Goal: Task Accomplishment & Management: Manage account settings

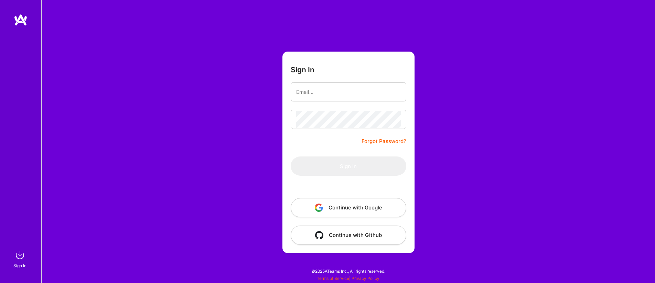
click at [319, 208] on img "button" at bounding box center [319, 208] width 8 height 8
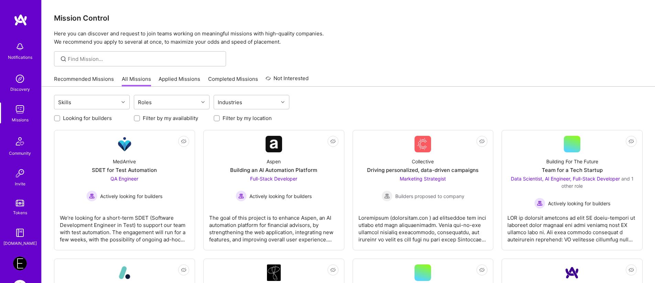
click at [68, 82] on link "Recommended Missions" at bounding box center [84, 80] width 60 height 11
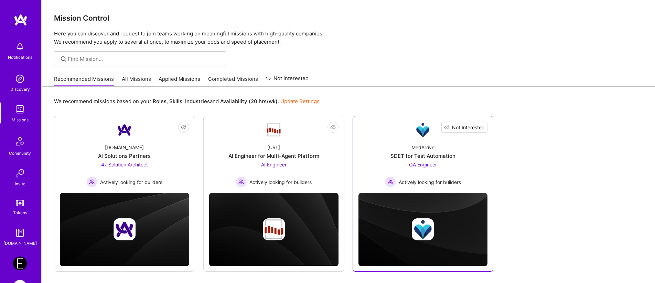
click at [481, 125] on span "Not Interested" at bounding box center [468, 127] width 33 height 7
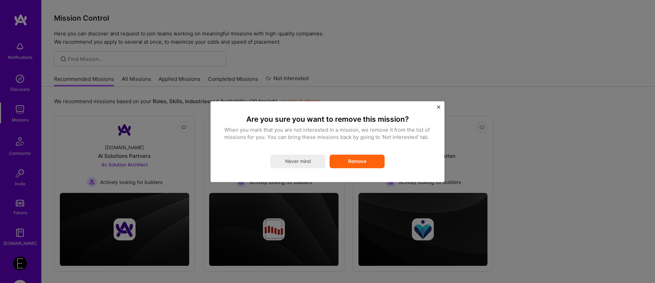
click at [369, 161] on button "Remove" at bounding box center [357, 161] width 55 height 14
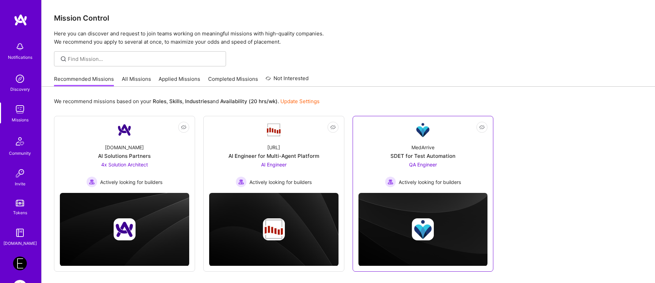
scroll to position [30, 0]
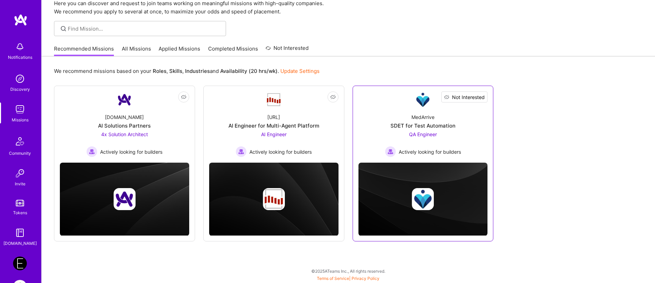
click at [483, 94] on span "Not Interested" at bounding box center [468, 97] width 33 height 7
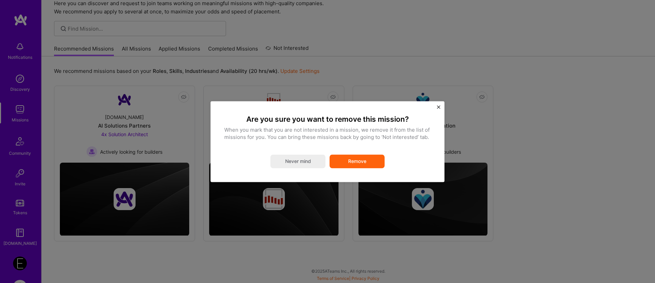
click at [293, 159] on button "Never mind" at bounding box center [297, 161] width 55 height 14
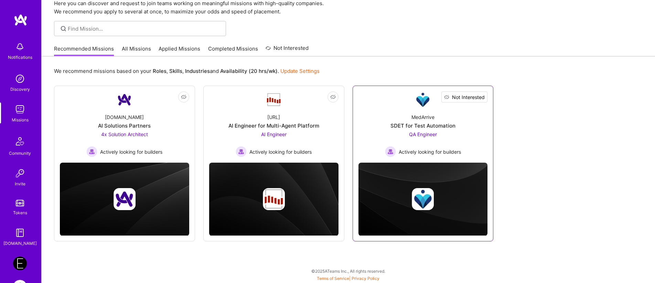
click at [479, 99] on span "Not Interested" at bounding box center [468, 97] width 33 height 7
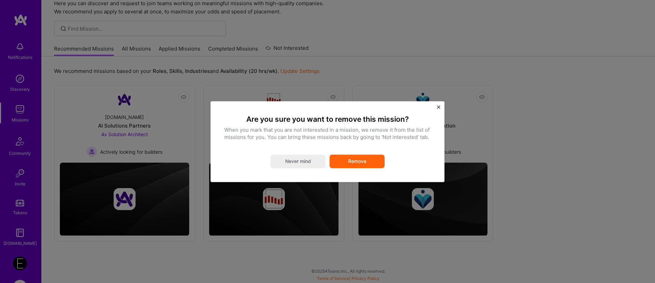
click at [371, 162] on button "Remove" at bounding box center [357, 161] width 55 height 14
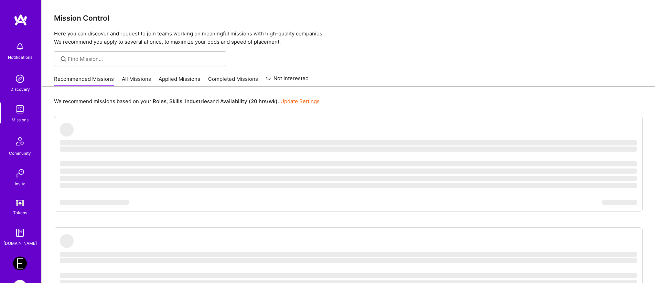
scroll to position [30, 0]
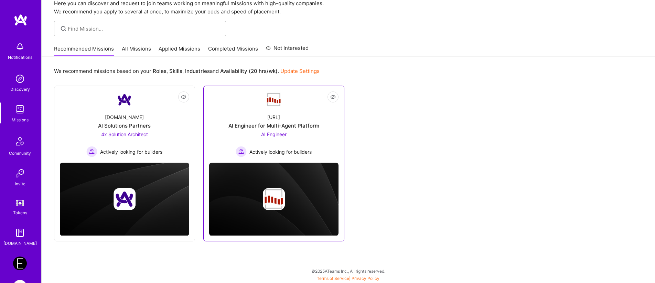
click at [246, 133] on div "AI Engineer Actively looking for builders" at bounding box center [274, 144] width 76 height 26
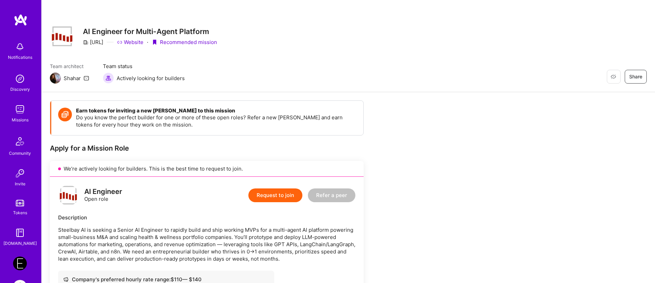
click at [246, 133] on div "Earn tokens for inviting a new [PERSON_NAME] to this mission Do you know the pe…" at bounding box center [207, 118] width 312 height 34
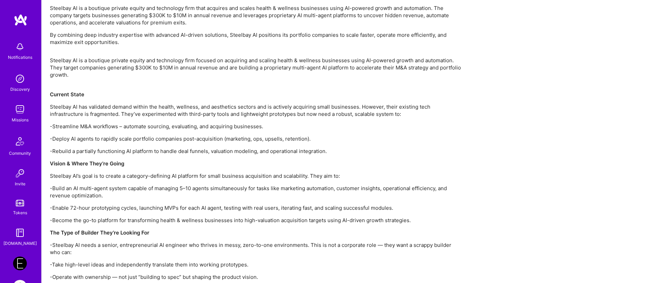
scroll to position [443, 0]
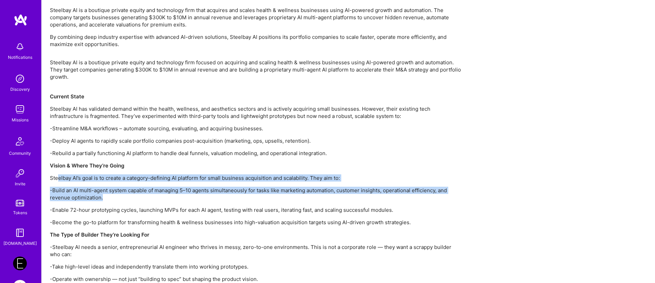
drag, startPoint x: 57, startPoint y: 181, endPoint x: 397, endPoint y: 201, distance: 339.8
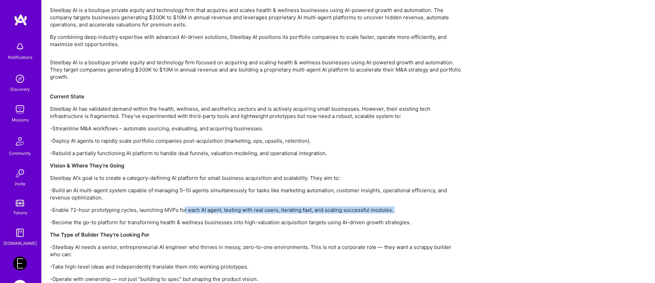
drag, startPoint x: 60, startPoint y: 214, endPoint x: 185, endPoint y: 213, distance: 124.9
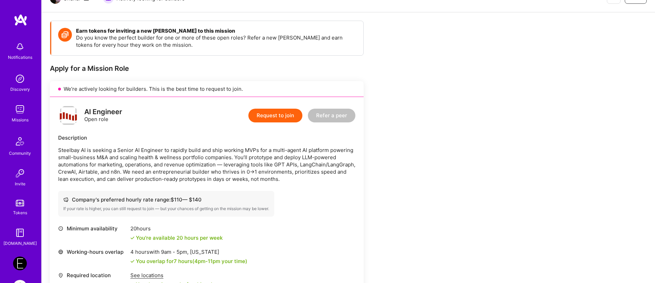
scroll to position [0, 0]
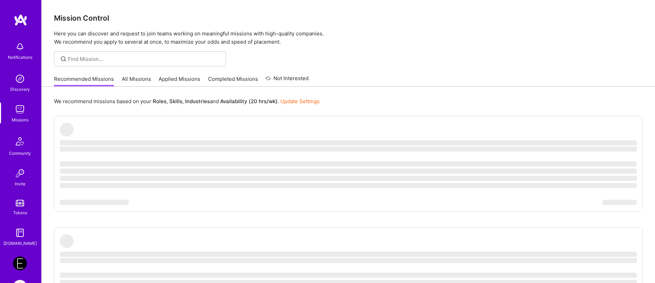
scroll to position [30, 0]
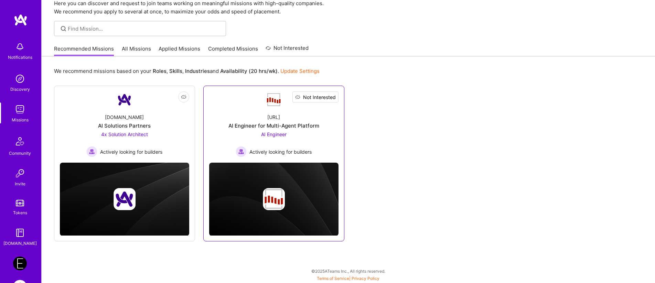
click at [334, 97] on span "Not Interested" at bounding box center [319, 97] width 33 height 7
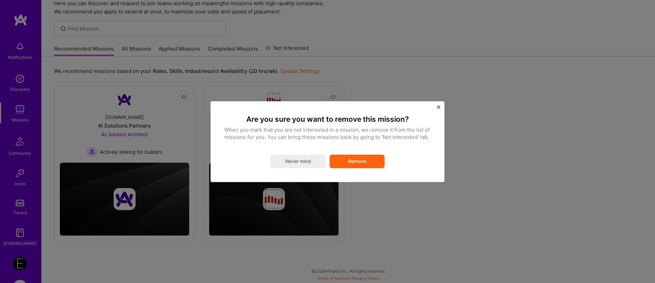
click at [355, 162] on button "Remove" at bounding box center [357, 161] width 55 height 14
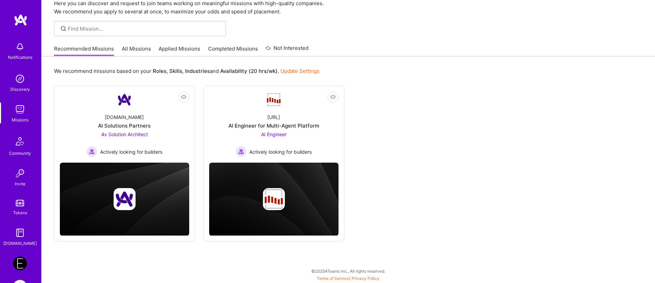
click at [142, 53] on link "All Missions" at bounding box center [136, 50] width 29 height 11
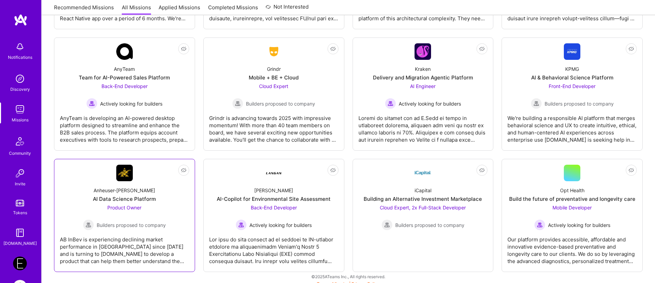
scroll to position [1370, 0]
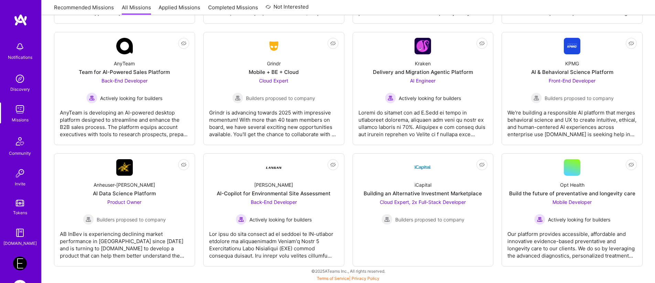
click at [23, 232] on img at bounding box center [20, 233] width 14 height 14
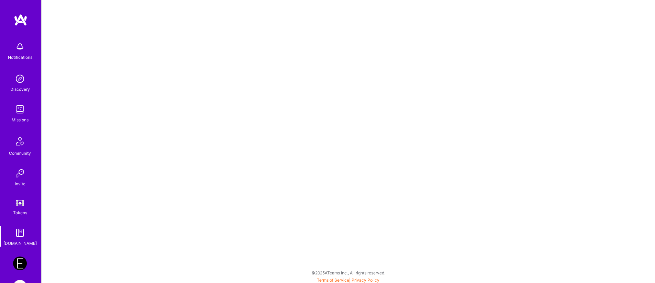
click at [19, 266] on img at bounding box center [20, 264] width 14 height 14
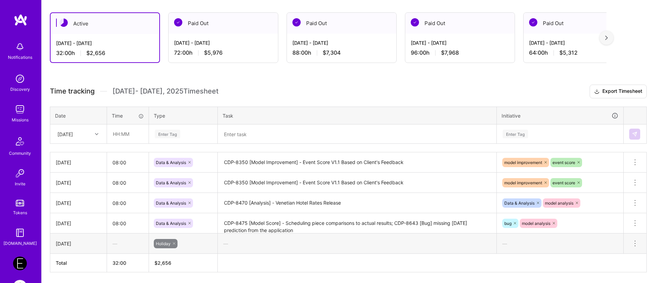
scroll to position [116, 0]
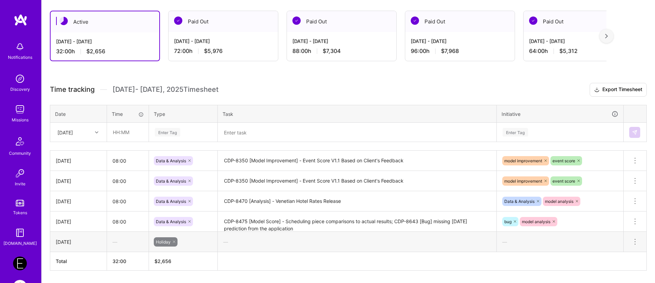
click at [76, 150] on div "Time tracking [DATE] - [DATE] Timesheet Export Timesheet Date Time Type Task In…" at bounding box center [348, 177] width 597 height 188
click at [73, 135] on div "[DATE]" at bounding box center [64, 132] width 15 height 7
click at [73, 226] on div "[DATE]" at bounding box center [79, 225] width 56 height 13
click at [124, 132] on input "text" at bounding box center [127, 132] width 41 height 18
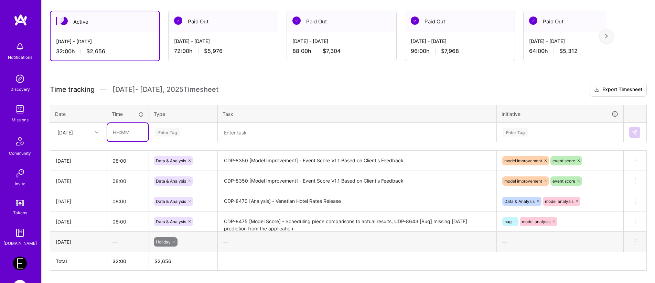
type input "08:00"
click at [161, 128] on div "Enter Tag" at bounding box center [167, 132] width 25 height 11
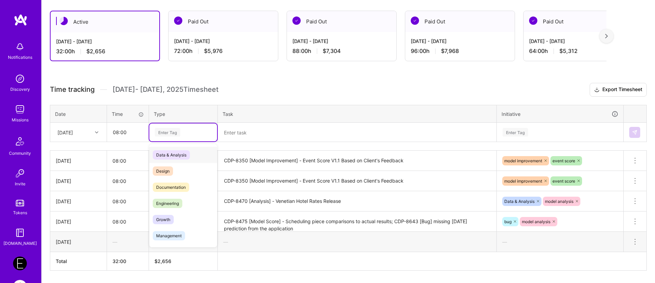
click at [162, 154] on span "Data & Analysis" at bounding box center [171, 154] width 37 height 9
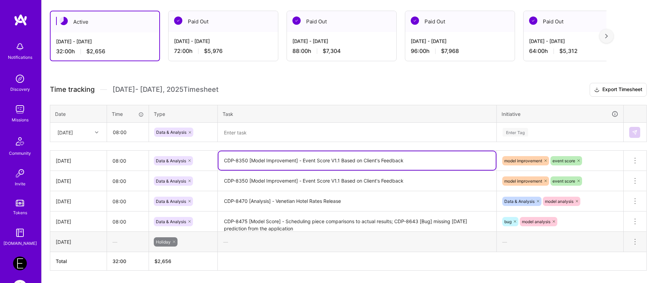
drag, startPoint x: 409, startPoint y: 163, endPoint x: 205, endPoint y: 154, distance: 203.8
click at [205, 154] on tr "[DATE] 08:00 Data & Analysis CDP-8350 [Model Improvement] - Event Score V1.1 Ba…" at bounding box center [348, 161] width 597 height 20
click at [247, 128] on textarea at bounding box center [356, 133] width 277 height 18
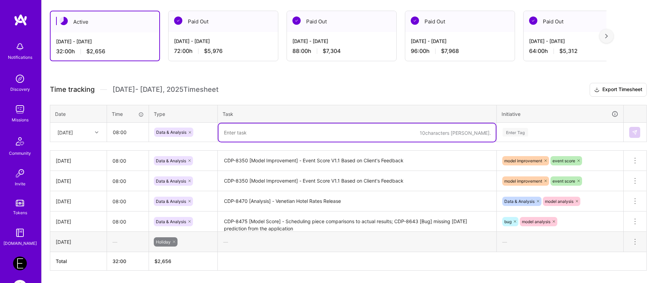
paste textarea "CDP-8350 [Model Improvement] - Event Score V1.1 Based on Client's Feedback"
type textarea "CDP-8350 [Model Improvement] - Event Score V1.1 Based on Client's Feedback;"
